Goal: Check status: Check status

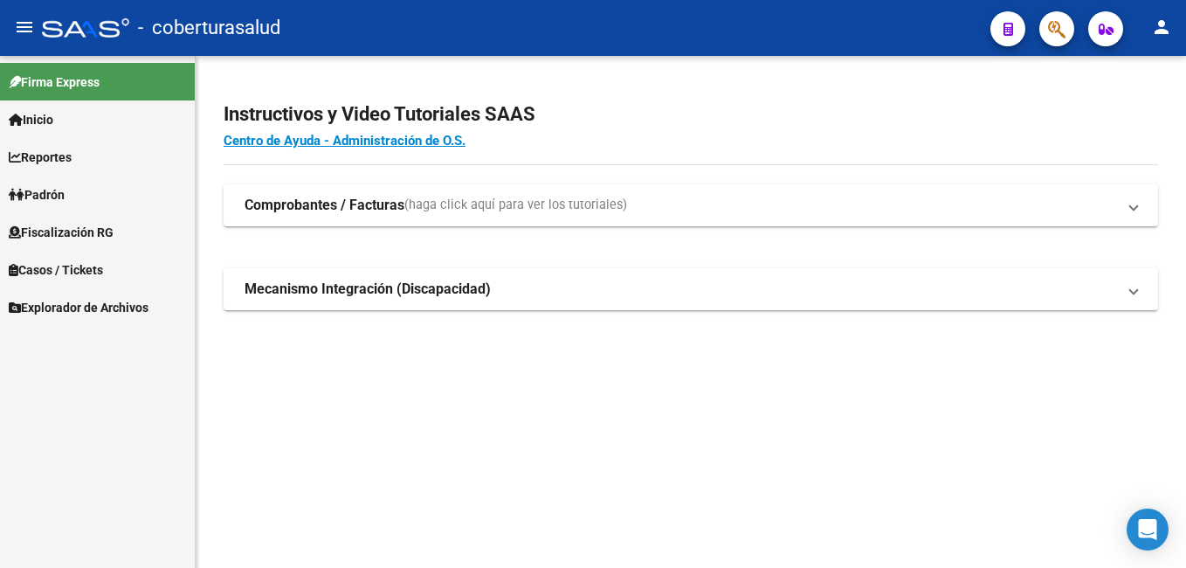
click at [72, 162] on span "Reportes" at bounding box center [40, 157] width 63 height 19
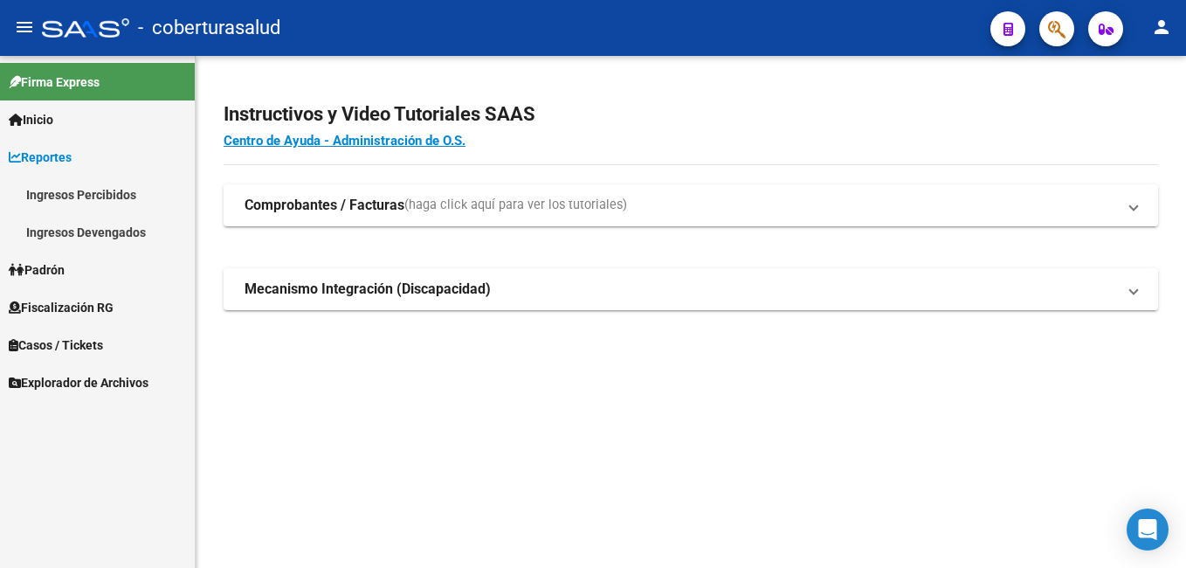
click at [125, 232] on link "Ingresos Devengados" at bounding box center [97, 232] width 195 height 38
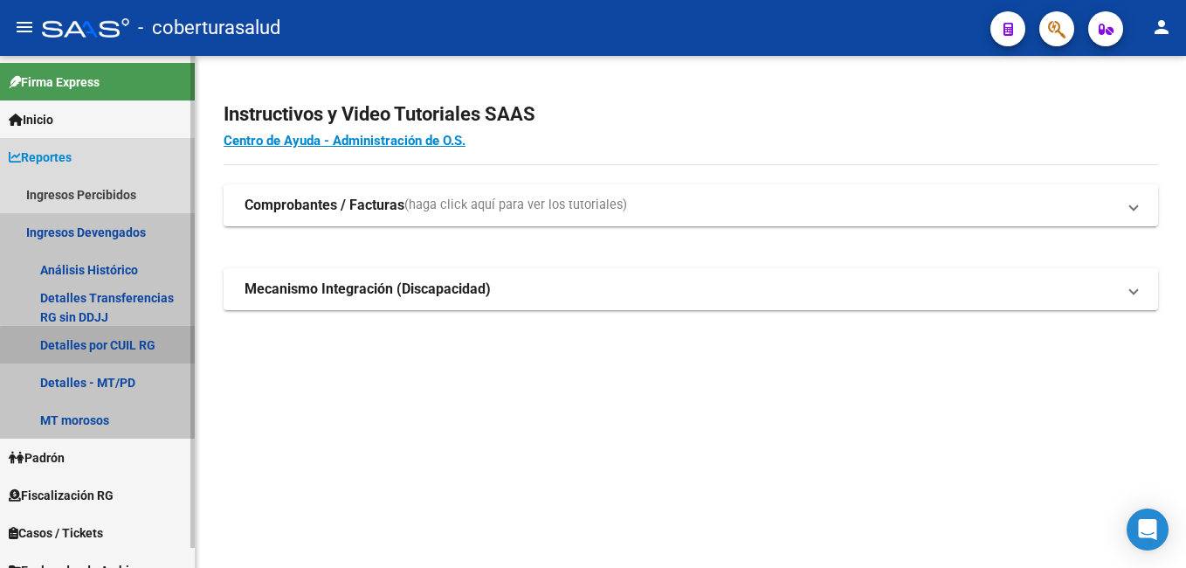
click at [130, 348] on link "Detalles por CUIL RG" at bounding box center [97, 345] width 195 height 38
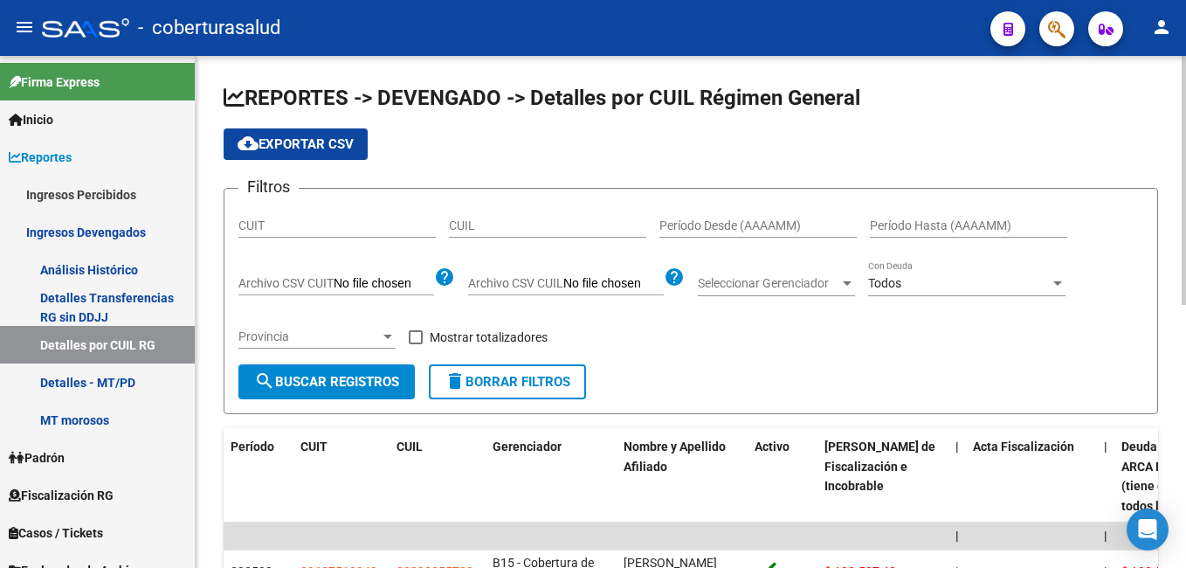
click at [462, 224] on input "CUIL" at bounding box center [547, 225] width 197 height 15
paste input "20-36503534-3"
type input "20-36503534-3"
click at [376, 383] on span "search Buscar Registros" at bounding box center [326, 382] width 145 height 16
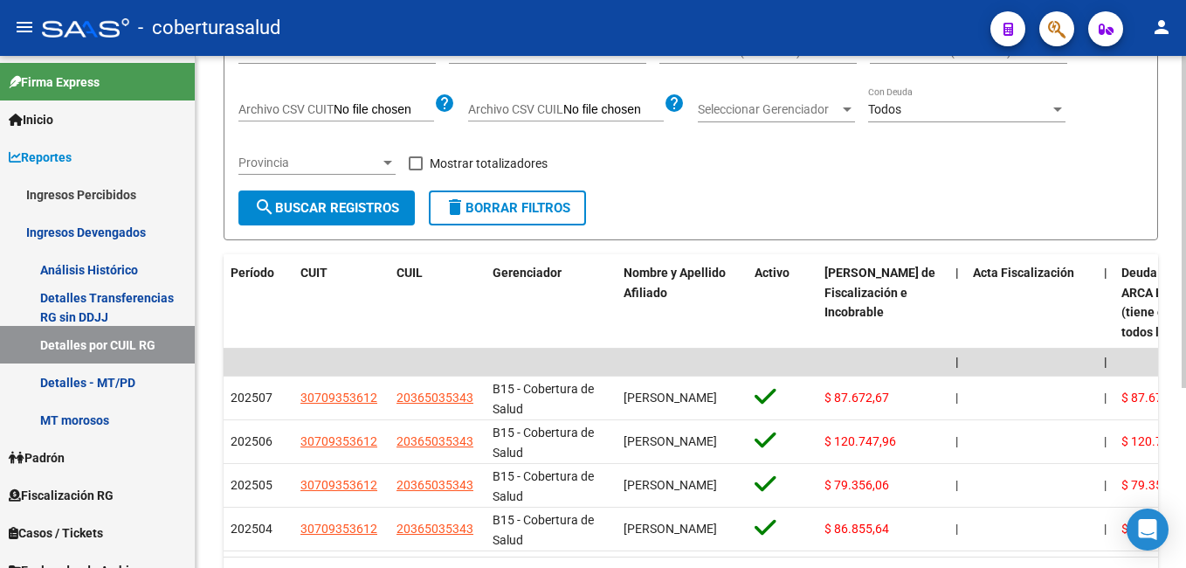
scroll to position [175, 0]
